Goal: Transaction & Acquisition: Purchase product/service

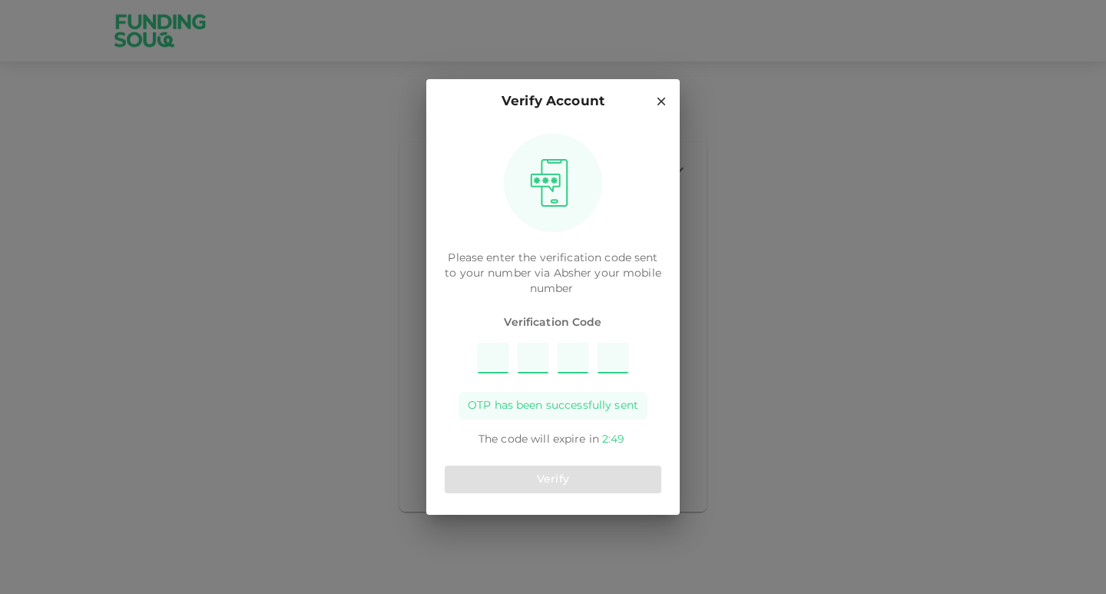
type input "1"
type input "8"
type input "3"
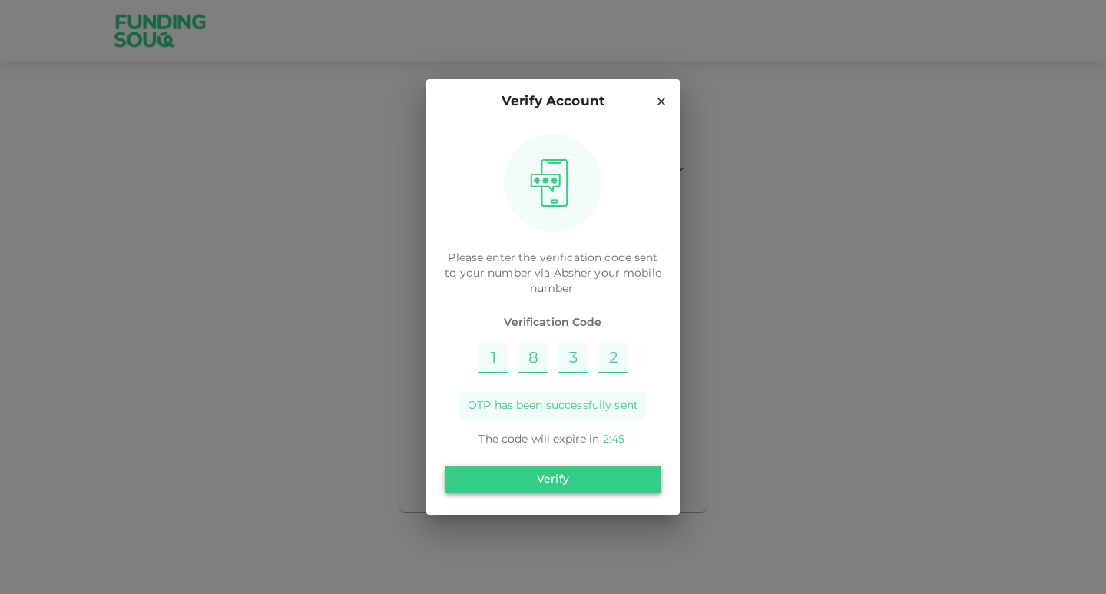
type input "2"
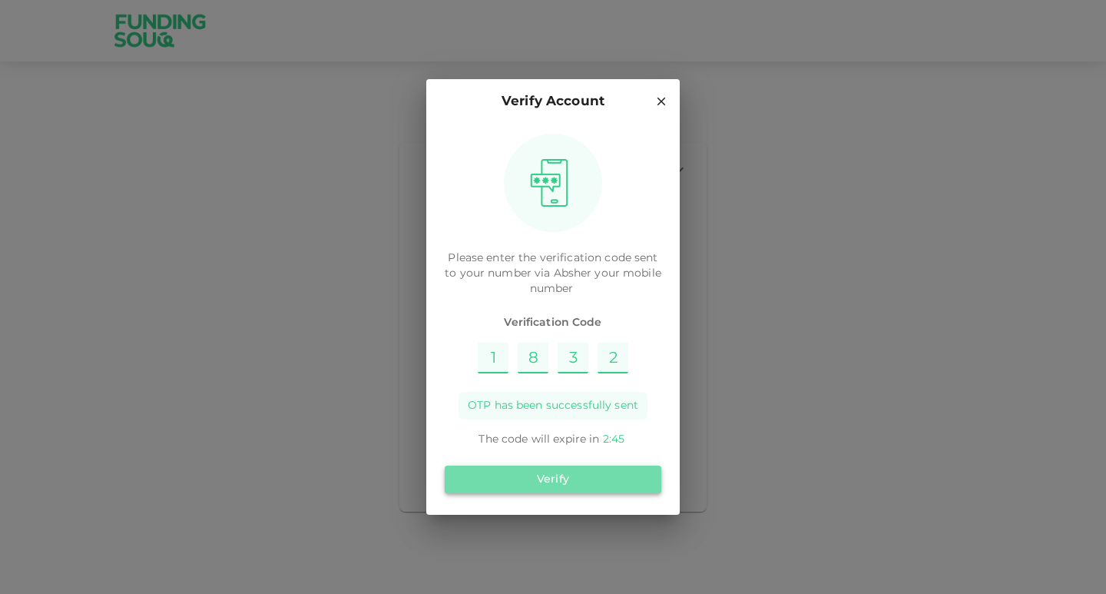
click at [542, 485] on button "Verify" at bounding box center [553, 480] width 217 height 28
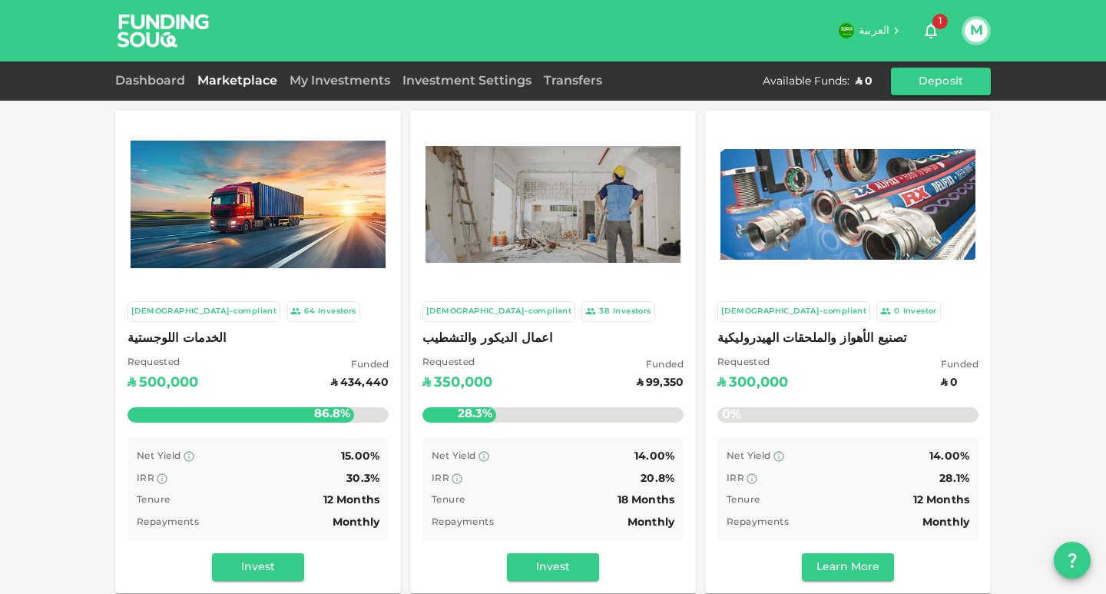
click at [313, 291] on div "[DEMOGRAPHIC_DATA]-compliant 64 Investors الخدمات اللوجستية Requested ʢ 500,000…" at bounding box center [258, 441] width 286 height 304
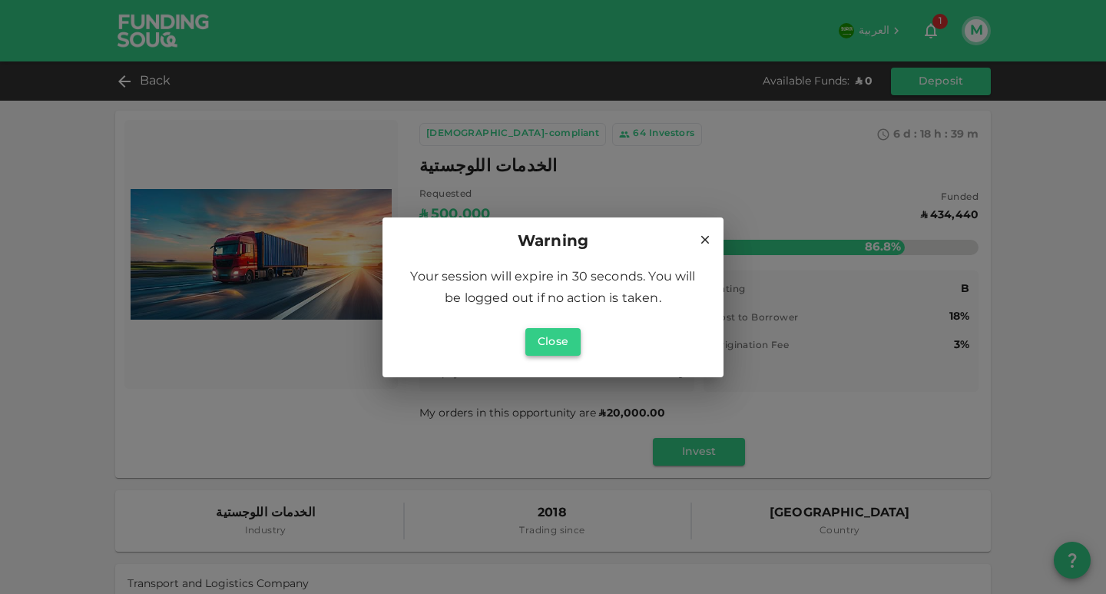
click at [555, 342] on button "Close" at bounding box center [553, 342] width 55 height 28
